Goal: Task Accomplishment & Management: Use online tool/utility

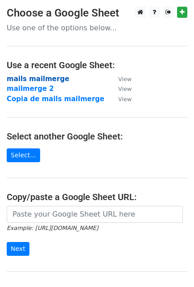
click at [45, 76] on strong "mails mailmerge" at bounding box center [38, 79] width 62 height 8
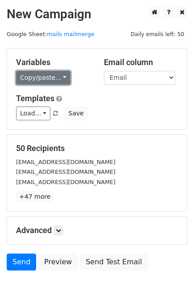
click at [45, 77] on link "Copy/paste..." at bounding box center [43, 78] width 54 height 14
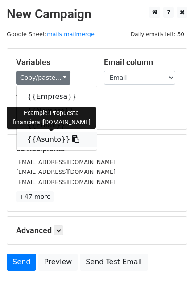
click at [39, 140] on link "{{Asunto}}" at bounding box center [56, 139] width 80 height 14
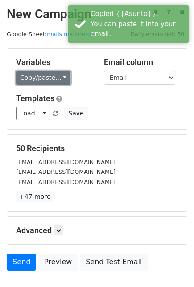
click at [44, 78] on link "Copy/paste..." at bounding box center [43, 78] width 54 height 14
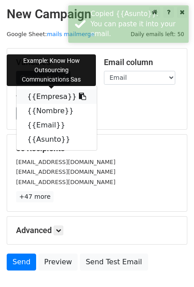
click at [44, 94] on link "{{Empresa}}" at bounding box center [56, 97] width 80 height 14
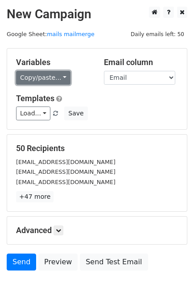
click at [41, 71] on link "Copy/paste..." at bounding box center [43, 78] width 54 height 14
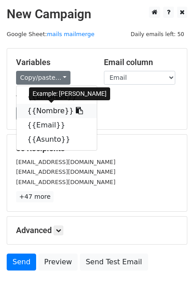
click at [44, 112] on link "{{Nombre}}" at bounding box center [56, 111] width 80 height 14
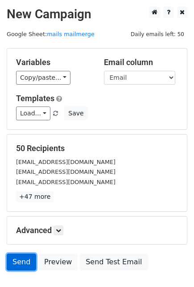
click at [20, 261] on link "Send" at bounding box center [21, 262] width 29 height 17
